Goal: Find specific page/section: Find specific page/section

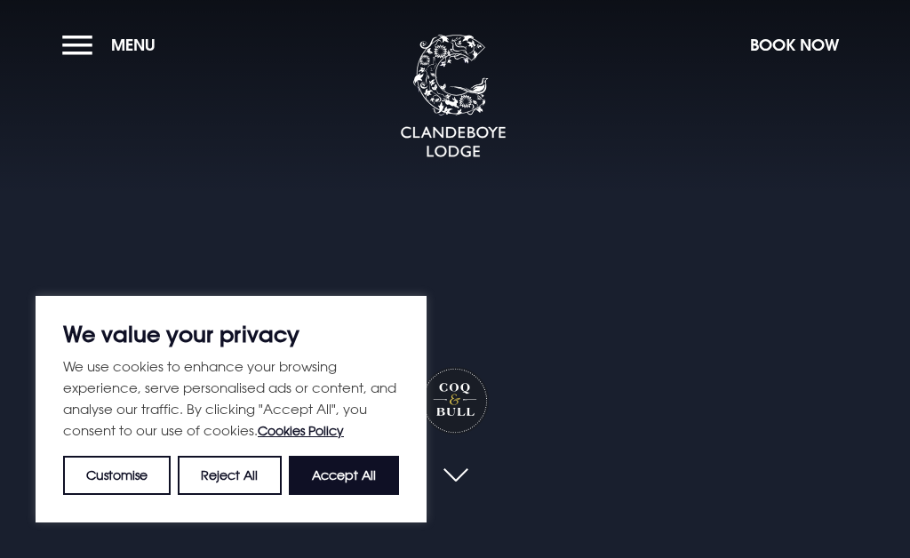
click at [358, 468] on button "Accept All" at bounding box center [344, 475] width 110 height 39
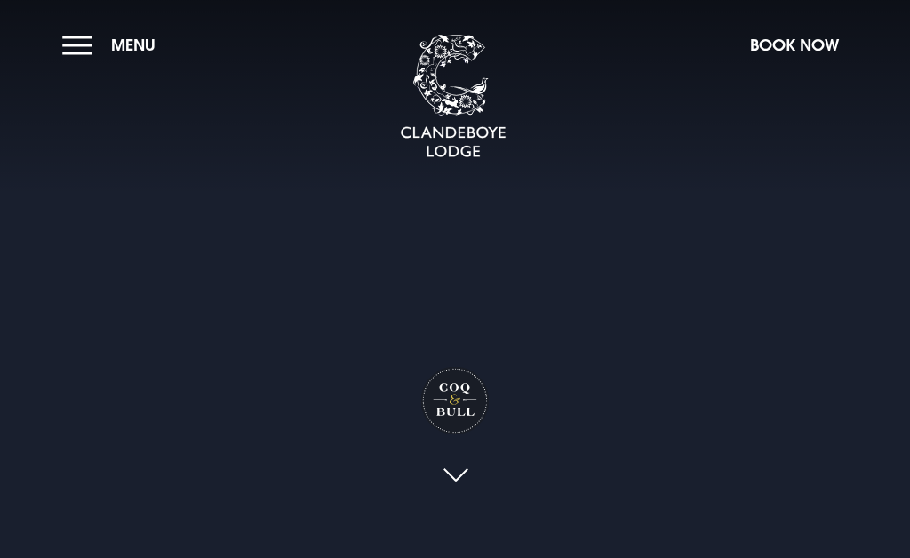
checkbox input "true"
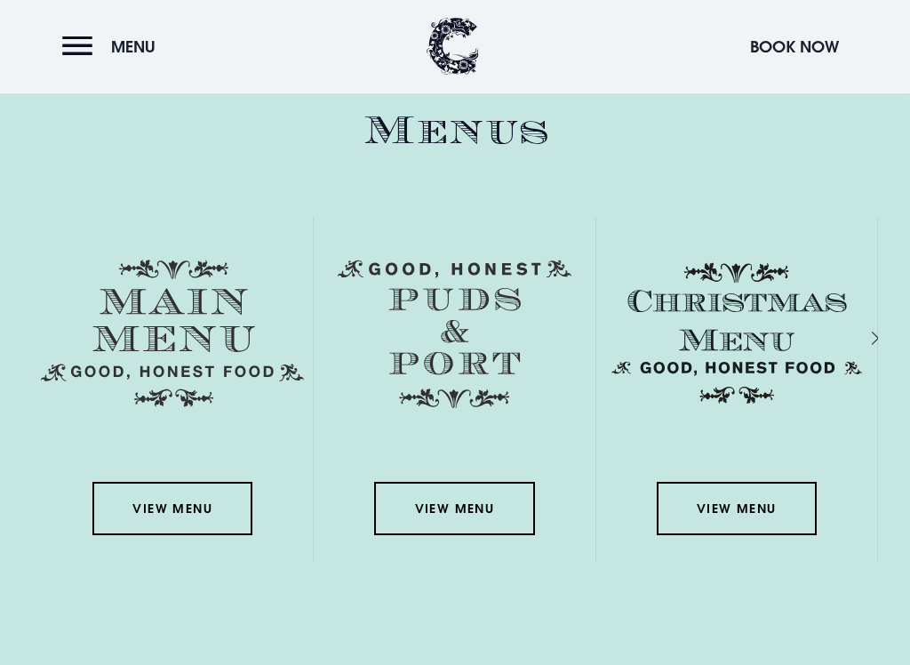
scroll to position [2456, 0]
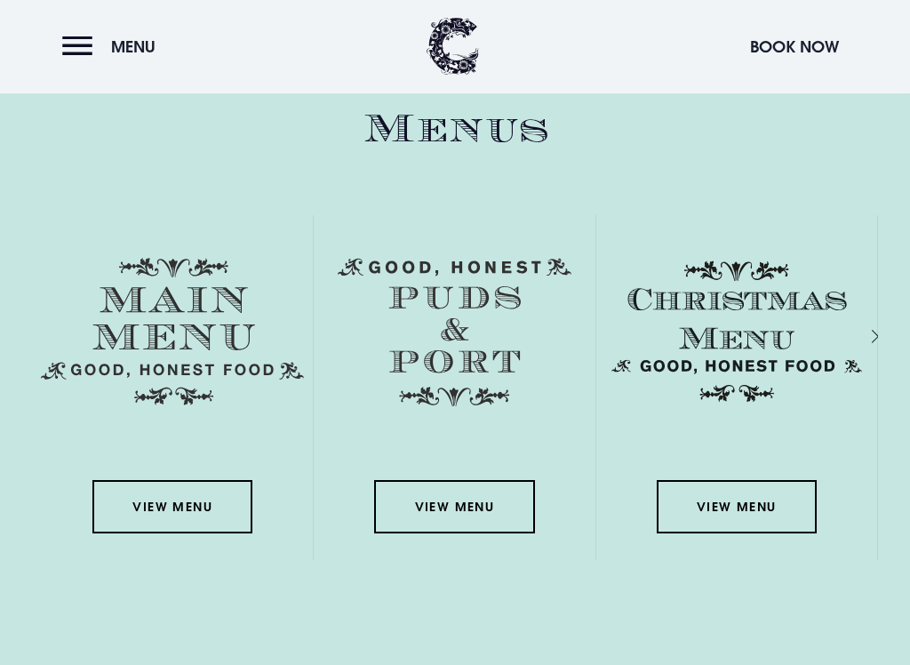
click at [170, 491] on link "View Menu" at bounding box center [172, 507] width 160 height 53
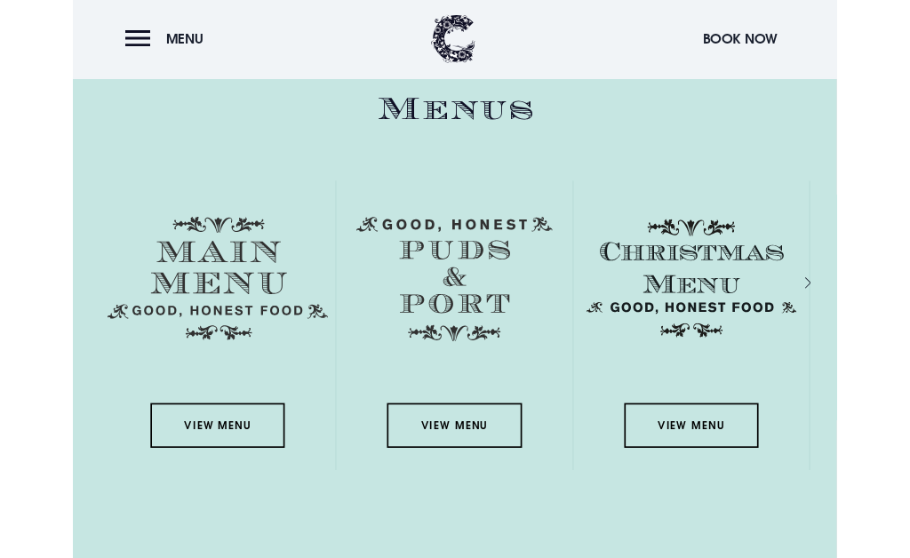
scroll to position [2514, 0]
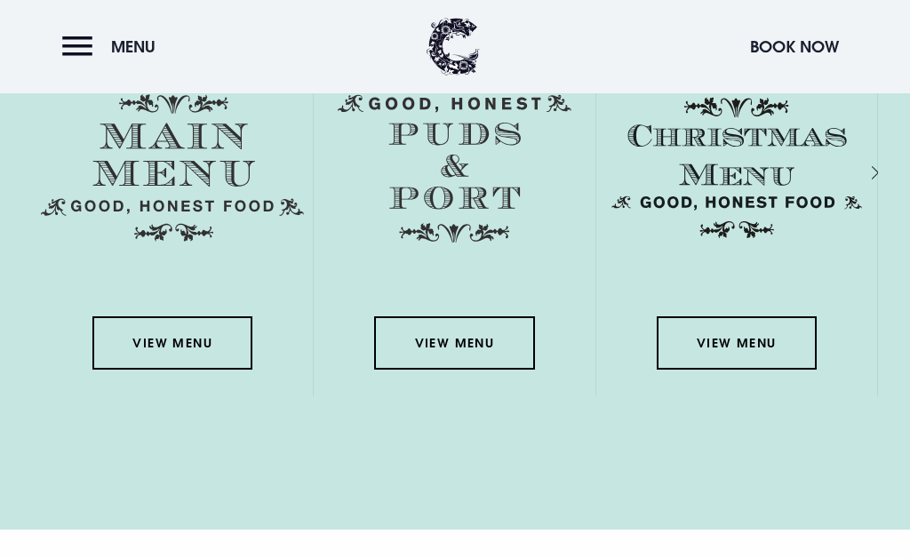
click at [755, 328] on link "View Menu" at bounding box center [737, 342] width 160 height 53
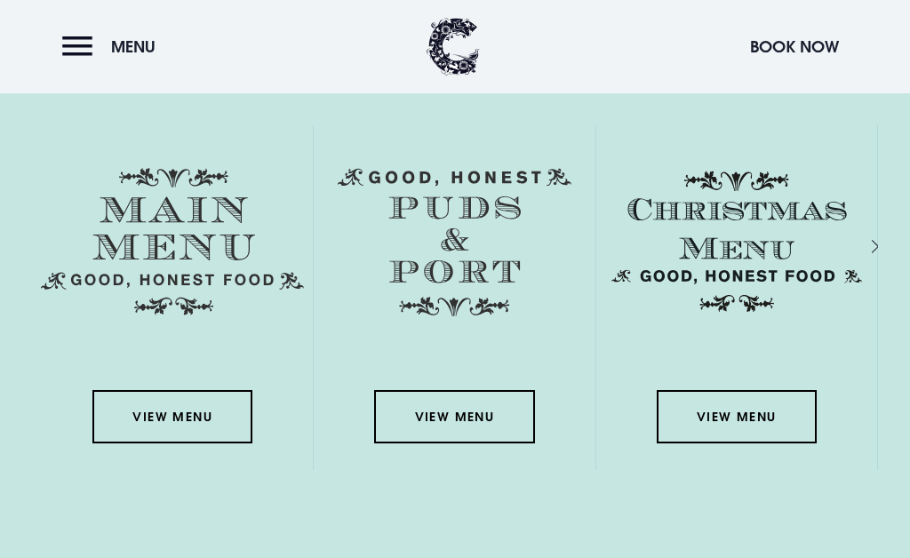
scroll to position [2440, 0]
click at [182, 417] on link "View Menu" at bounding box center [172, 417] width 160 height 53
click at [464, 402] on link "View Menu" at bounding box center [454, 416] width 160 height 53
click at [184, 411] on link "View Menu" at bounding box center [172, 416] width 160 height 53
